Goal: Information Seeking & Learning: Learn about a topic

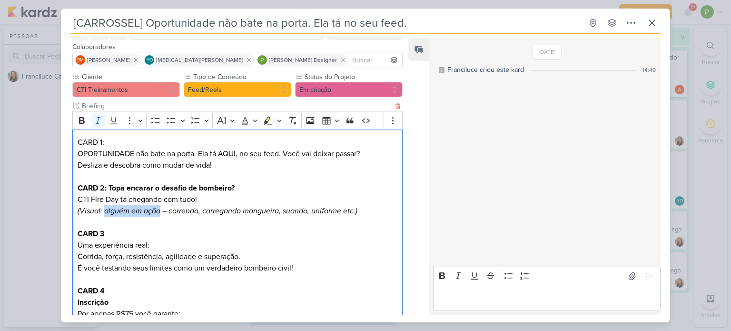
scroll to position [48, 0]
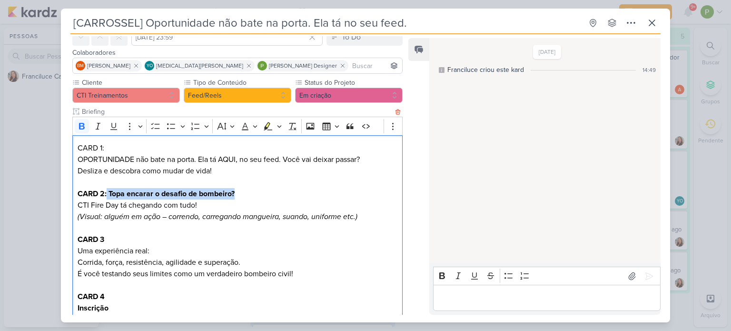
drag, startPoint x: 107, startPoint y: 194, endPoint x: 270, endPoint y: 198, distance: 162.9
click at [270, 198] on p "CARD 2: Topa encarar o desafio de bombeiro? CTI Fire Day tá chegando com tudo!" at bounding box center [238, 199] width 320 height 23
copy strong "Topa encarar o desafio de bombeiro?"
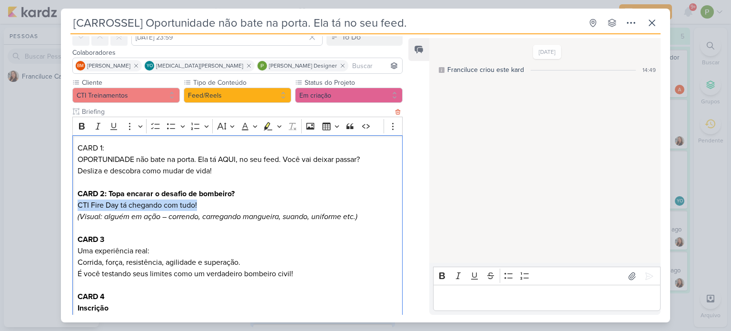
drag, startPoint x: 77, startPoint y: 203, endPoint x: 219, endPoint y: 207, distance: 141.9
click at [219, 207] on div "CARD 1: OPORTUNIDADE não bate na porta. Ela tá AQUI, no seu feed. Você vai deix…" at bounding box center [237, 279] width 330 height 289
copy p "CTI Fire Day tá chegando com tudo!"
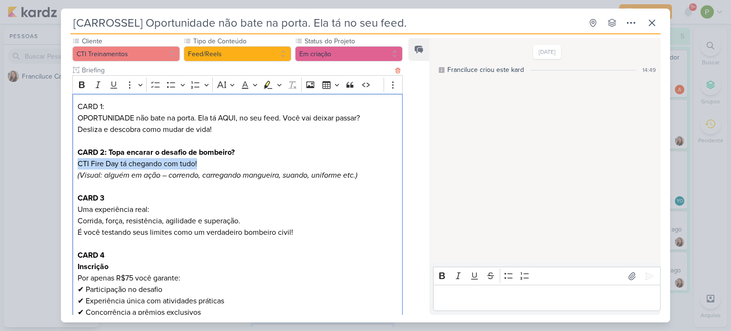
scroll to position [95, 0]
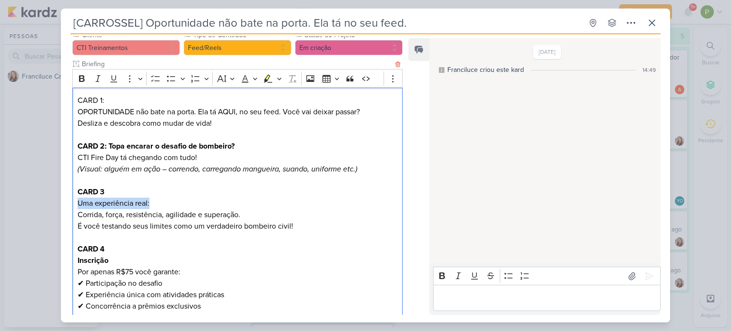
drag, startPoint x: 77, startPoint y: 201, endPoint x: 151, endPoint y: 200, distance: 74.8
click at [151, 200] on div "CARD 1: OPORTUNIDADE não bate na porta. Ela tá AQUI, no seu feed. Você vai deix…" at bounding box center [237, 232] width 330 height 289
copy p "Uma experiência real:"
drag, startPoint x: 76, startPoint y: 214, endPoint x: 103, endPoint y: 214, distance: 26.7
click at [103, 214] on div "CARD 1: OPORTUNIDADE não bate na porta. Ela tá AQUI, no seu feed. Você vai deix…" at bounding box center [237, 232] width 330 height 289
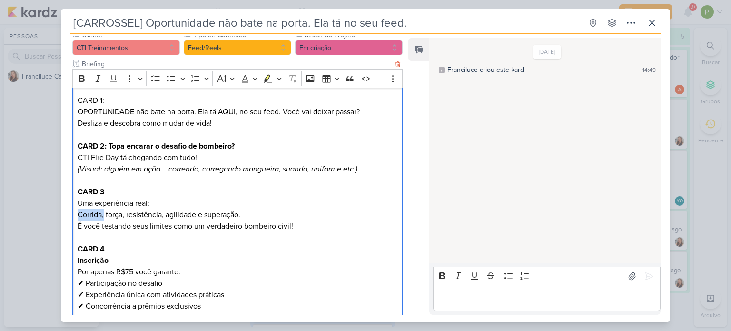
copy p "Corrida,"
drag, startPoint x: 105, startPoint y: 213, endPoint x: 121, endPoint y: 211, distance: 16.8
click at [121, 211] on p "Uma experiência real: [PERSON_NAME], força, resistência, agilidade e superação." at bounding box center [238, 209] width 320 height 23
copy p "força"
drag, startPoint x: 126, startPoint y: 213, endPoint x: 162, endPoint y: 212, distance: 36.7
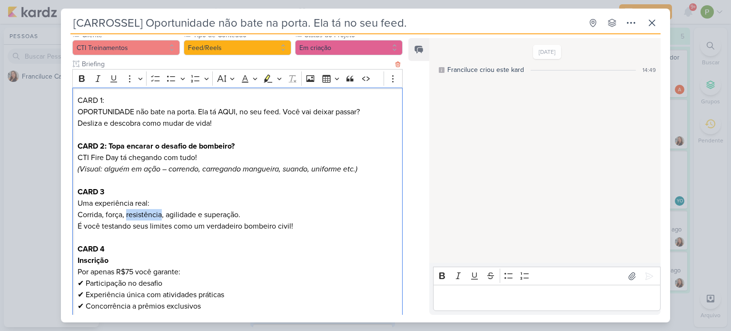
click at [162, 212] on p "Uma experiência real: [PERSON_NAME], força, resistência, agilidade e superação." at bounding box center [238, 209] width 320 height 23
copy p "resistência"
drag, startPoint x: 166, startPoint y: 215, endPoint x: 196, endPoint y: 211, distance: 29.8
click at [196, 211] on p "Uma experiência real: [PERSON_NAME], força, resistência, agilidade e superação." at bounding box center [238, 209] width 320 height 23
copy p "agilidade"
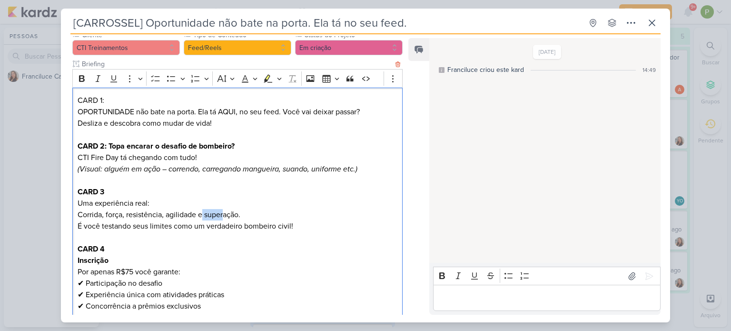
drag, startPoint x: 203, startPoint y: 214, endPoint x: 230, endPoint y: 214, distance: 26.7
click at [230, 214] on p "Uma experiência real: [PERSON_NAME], força, resistência, agilidade e superação." at bounding box center [238, 209] width 320 height 23
drag, startPoint x: 244, startPoint y: 216, endPoint x: 237, endPoint y: 219, distance: 7.9
click at [243, 218] on p "Uma experiência real: [PERSON_NAME], força, resistência, agilidade e superação." at bounding box center [238, 209] width 320 height 23
drag, startPoint x: 204, startPoint y: 217, endPoint x: 238, endPoint y: 215, distance: 33.9
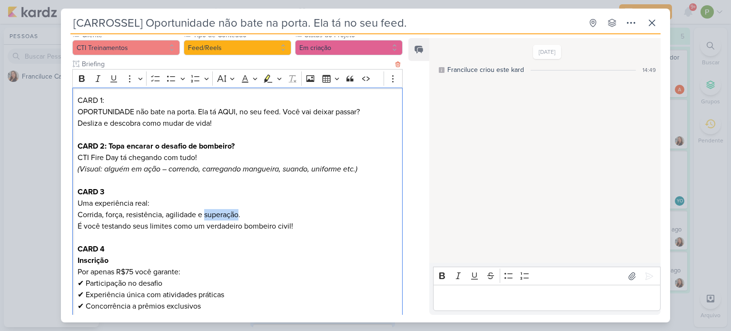
click at [238, 215] on p "Uma experiência real: [PERSON_NAME], força, resistência, agilidade e superação." at bounding box center [238, 209] width 320 height 23
copy p "superação"
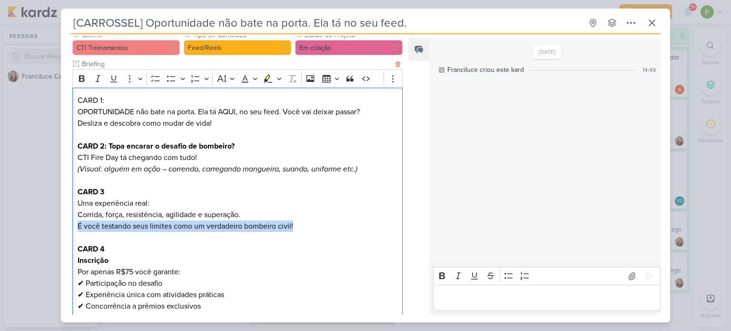
drag, startPoint x: 77, startPoint y: 226, endPoint x: 311, endPoint y: 228, distance: 233.8
click at [311, 228] on p "É você testando seus limites como um verdadeiro bombeiro civil!" at bounding box center [238, 225] width 320 height 11
copy p "É você testando seus limites como um verdadeiro bombeiro civil!"
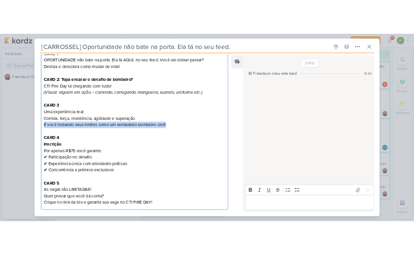
scroll to position [209, 0]
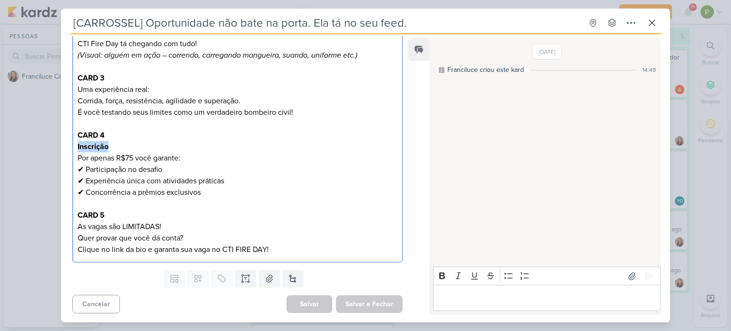
drag, startPoint x: 75, startPoint y: 146, endPoint x: 112, endPoint y: 143, distance: 37.7
click at [112, 143] on div "CARD 1: OPORTUNIDADE não bate na porta. Ela tá AQUI, no seu feed. Você vai deix…" at bounding box center [237, 118] width 330 height 289
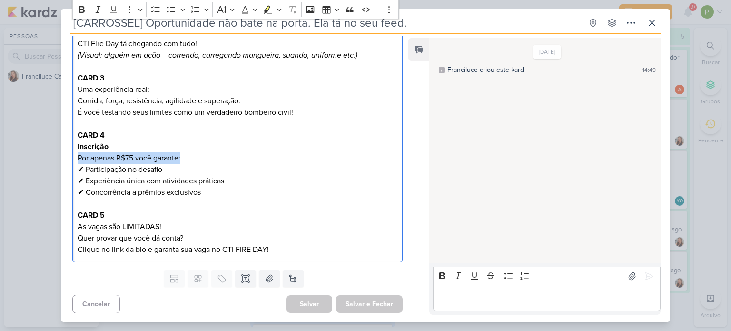
drag, startPoint x: 77, startPoint y: 158, endPoint x: 184, endPoint y: 160, distance: 107.6
click at [184, 160] on div "CARD 1: OPORTUNIDADE não bate na porta. Ela tá AQUI, no seu feed. Você vai deix…" at bounding box center [237, 118] width 330 height 289
drag, startPoint x: 89, startPoint y: 170, endPoint x: 169, endPoint y: 173, distance: 80.1
click at [169, 173] on p "Por apenas R$75 você garante: ✔ Participação no desafio ✔ Experiência única com…" at bounding box center [238, 175] width 320 height 46
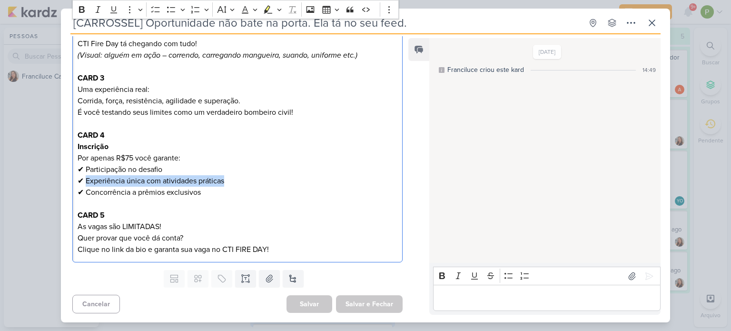
drag, startPoint x: 86, startPoint y: 181, endPoint x: 250, endPoint y: 181, distance: 163.8
click at [250, 181] on p "Por apenas R$75 você garante: ✔ Participação no desafio ✔ Experiência única com…" at bounding box center [238, 175] width 320 height 46
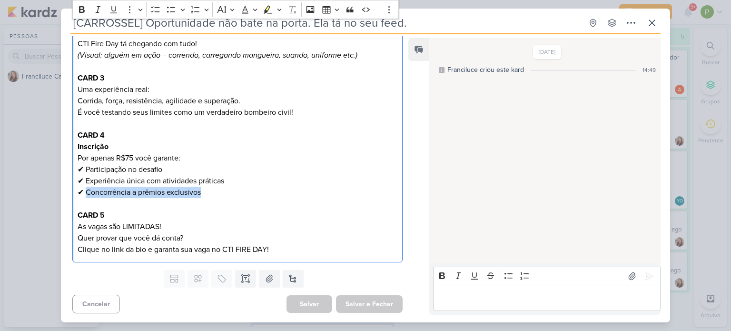
drag, startPoint x: 86, startPoint y: 192, endPoint x: 200, endPoint y: 192, distance: 113.3
click at [200, 192] on p "Por apenas R$75 você garante: ✔ Participação no desafio ✔ Experiência única com…" at bounding box center [238, 175] width 320 height 46
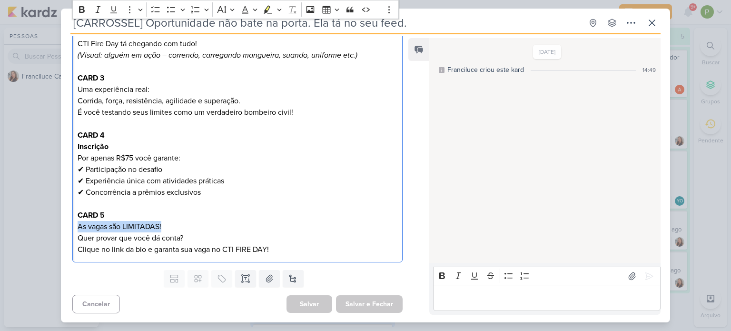
drag, startPoint x: 78, startPoint y: 226, endPoint x: 167, endPoint y: 224, distance: 89.5
click at [167, 224] on p "As vagas são LIMITADAS! Quer provar que você dá conta? Clique no link da bio e …" at bounding box center [238, 238] width 320 height 34
drag, startPoint x: 78, startPoint y: 234, endPoint x: 215, endPoint y: 237, distance: 137.2
click at [215, 237] on p "As vagas são LIMITADAS! Quer provar que você dá conta? Clique no link da bio e …" at bounding box center [238, 238] width 320 height 34
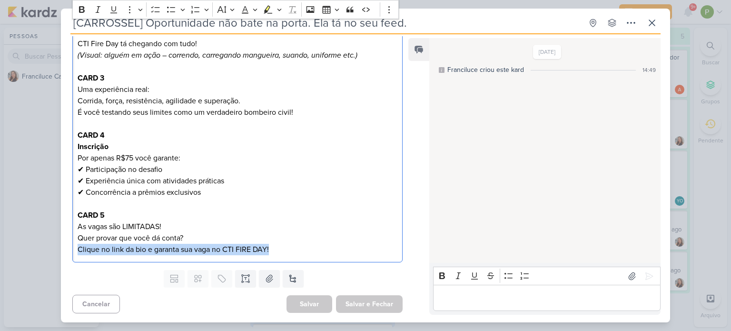
drag, startPoint x: 77, startPoint y: 248, endPoint x: 286, endPoint y: 247, distance: 208.6
click at [286, 247] on p "As vagas são LIMITADAS! Quer provar que você dá conta? Clique no link da bio e …" at bounding box center [238, 238] width 320 height 34
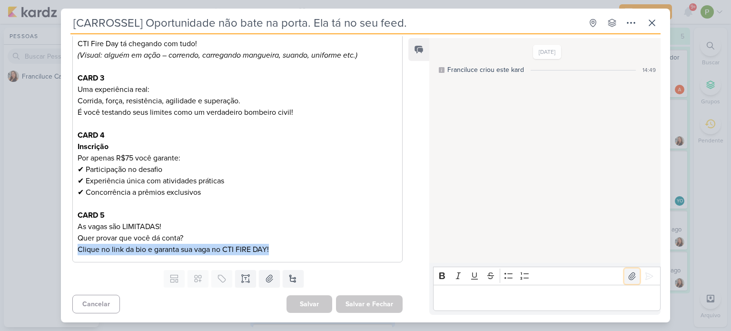
click at [627, 283] on button at bounding box center [632, 276] width 15 height 15
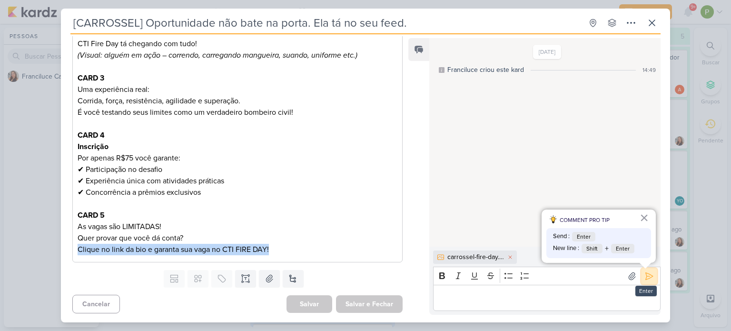
click at [646, 280] on icon at bounding box center [650, 276] width 10 height 10
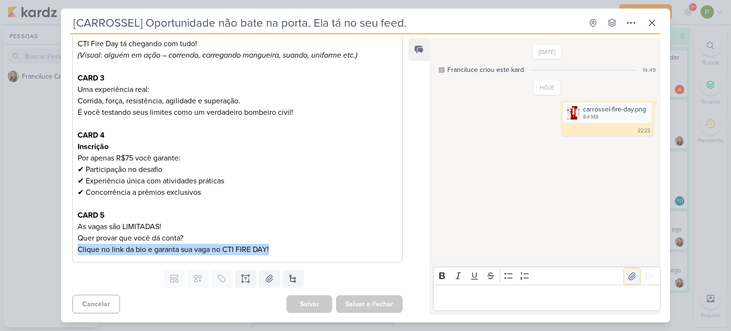
click at [628, 272] on icon at bounding box center [633, 276] width 10 height 10
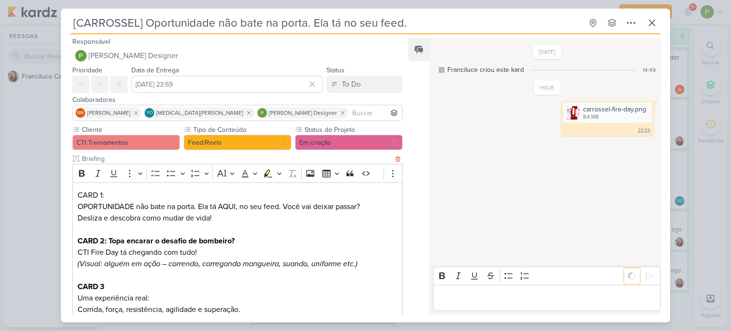
scroll to position [0, 0]
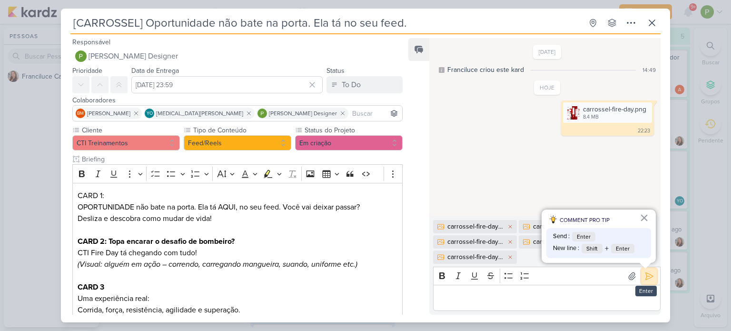
click at [646, 279] on icon at bounding box center [649, 275] width 7 height 7
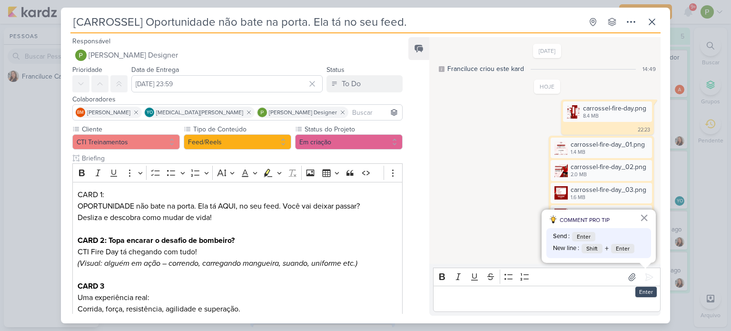
scroll to position [0, 0]
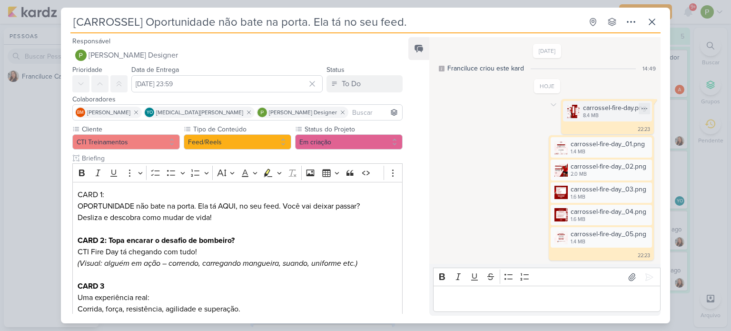
click at [621, 114] on div "8.4 MB" at bounding box center [614, 116] width 63 height 8
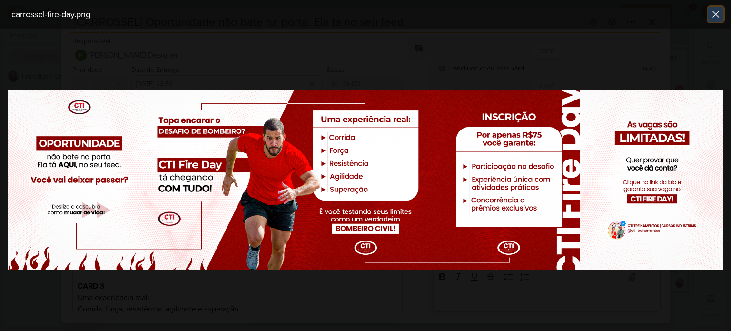
click at [721, 10] on icon at bounding box center [715, 14] width 11 height 11
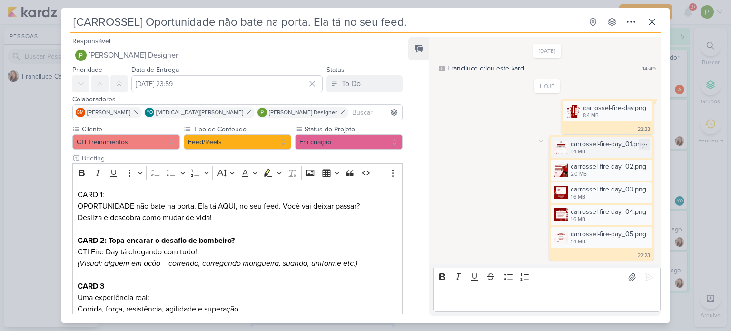
click at [591, 150] on div "1.4 MB" at bounding box center [608, 152] width 74 height 8
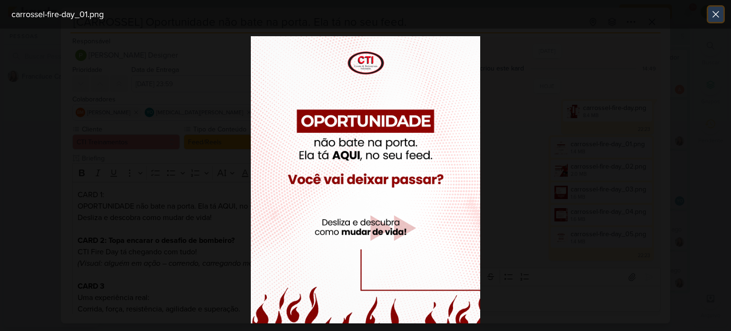
click at [713, 19] on icon at bounding box center [715, 14] width 11 height 11
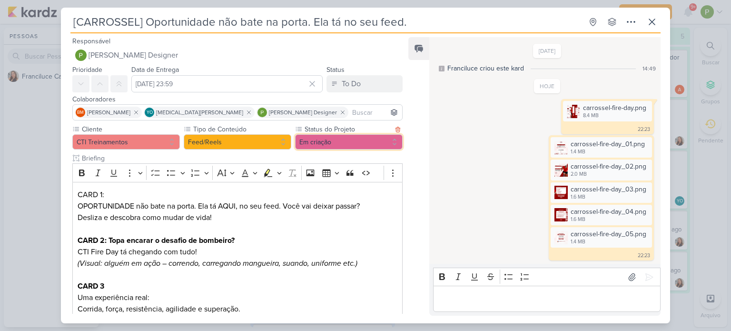
click at [309, 139] on button "Em criação" at bounding box center [349, 141] width 108 height 15
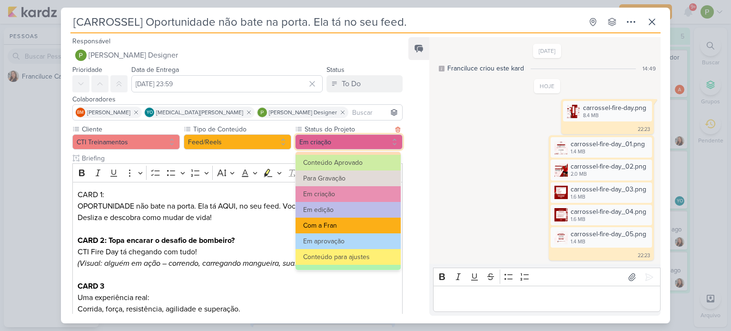
scroll to position [48, 0]
click at [335, 226] on button "Com a Fran" at bounding box center [348, 225] width 105 height 16
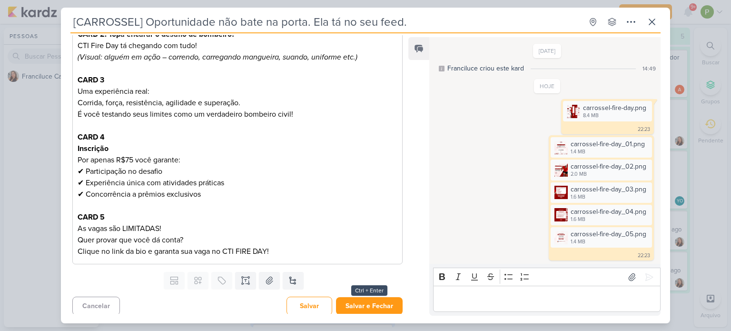
scroll to position [209, 0]
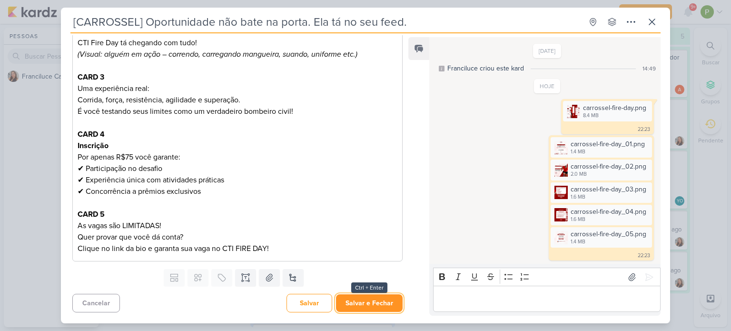
click at [390, 307] on button "Salvar e Fechar" at bounding box center [369, 303] width 67 height 18
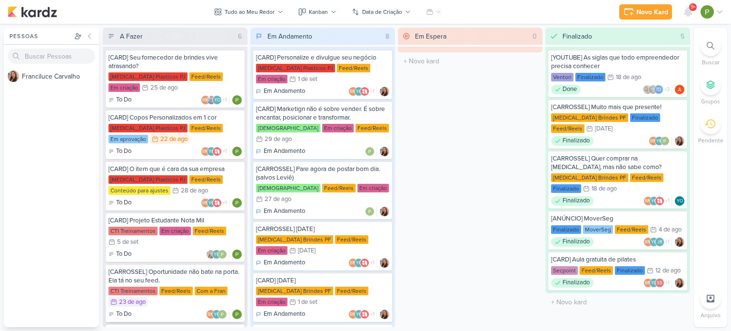
scroll to position [0, 0]
click at [168, 145] on div "[CARD] Copos Personalizados em 1 cor [MEDICAL_DATA] Plasticos PJ Feed/Reels Em …" at bounding box center [175, 135] width 139 height 50
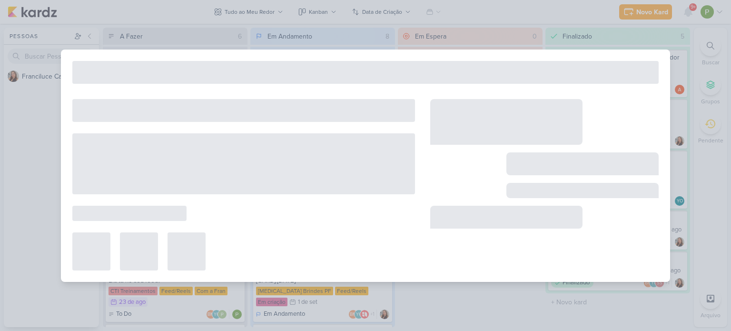
type input "[CARD] Copos Personalizados em 1 cor"
type input "[DATE] 23:59"
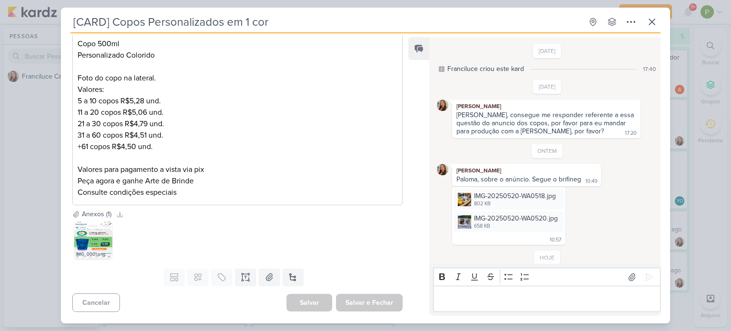
scroll to position [45, 0]
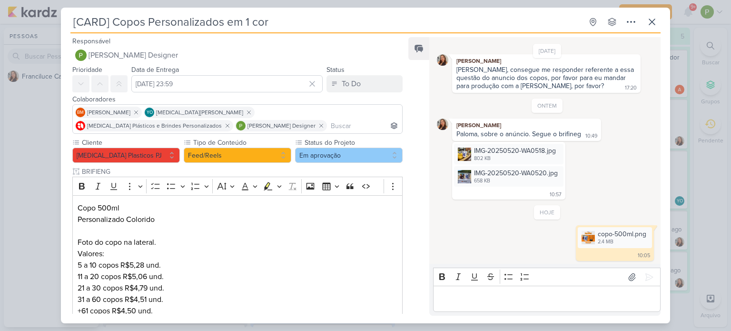
click at [42, 158] on div "[CARD] Copos Personalizados em 1 cor Criado por Franciluce" at bounding box center [365, 165] width 731 height 331
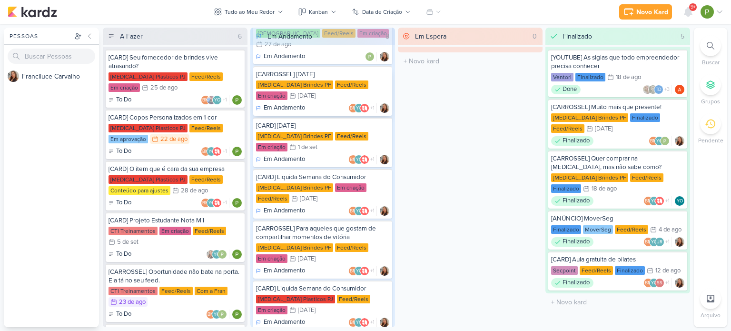
scroll to position [155, 0]
